Goal: Check status

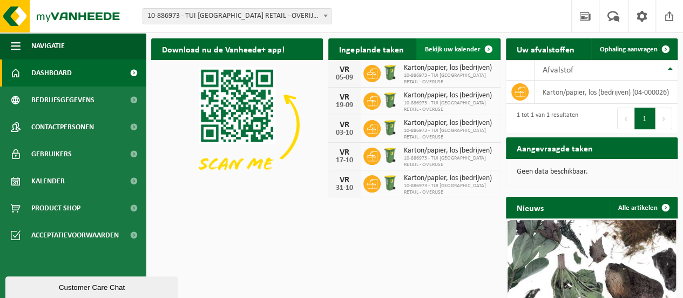
click at [488, 47] on span at bounding box center [489, 49] width 22 height 22
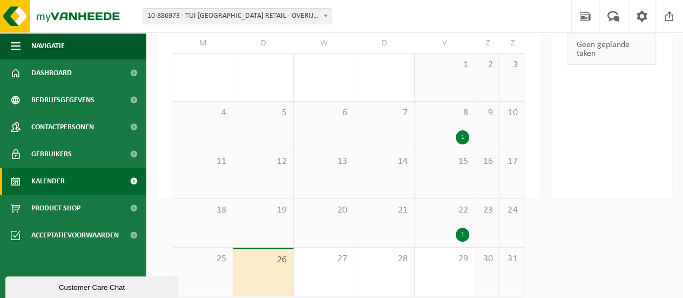
scroll to position [103, 0]
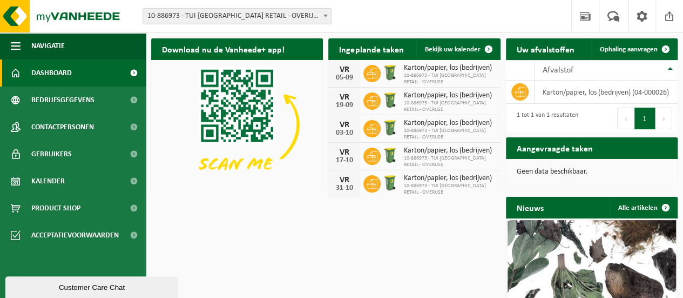
click at [422, 72] on span "10-886973 - TUI [GEOGRAPHIC_DATA] RETAIL - OVERIJSE" at bounding box center [448, 78] width 91 height 13
click at [393, 74] on img at bounding box center [390, 72] width 18 height 18
click at [372, 74] on icon at bounding box center [372, 74] width 11 height 10
click at [342, 74] on div "05-09" at bounding box center [345, 78] width 22 height 8
